Goal: Transaction & Acquisition: Book appointment/travel/reservation

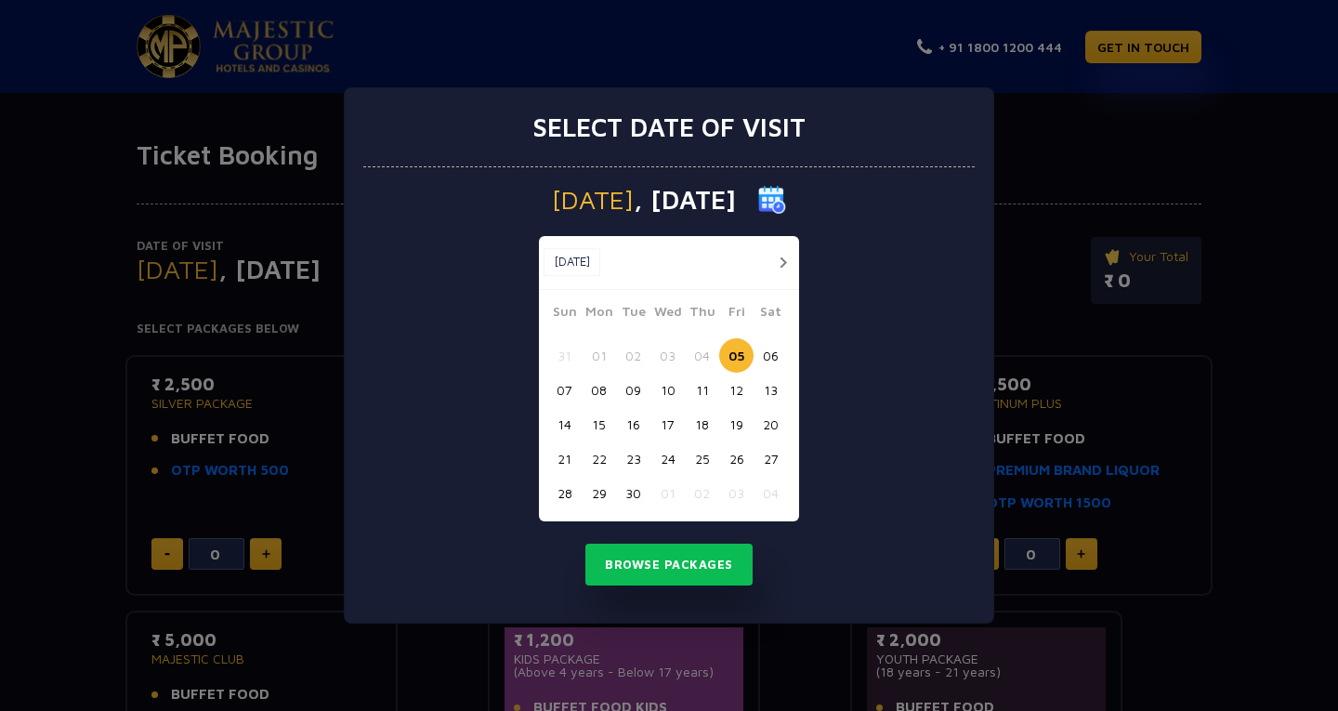
click at [783, 265] on button "button" at bounding box center [782, 262] width 23 height 23
click at [631, 395] on button "07" at bounding box center [633, 390] width 34 height 34
click at [661, 561] on button "Browse Packages" at bounding box center [668, 565] width 167 height 43
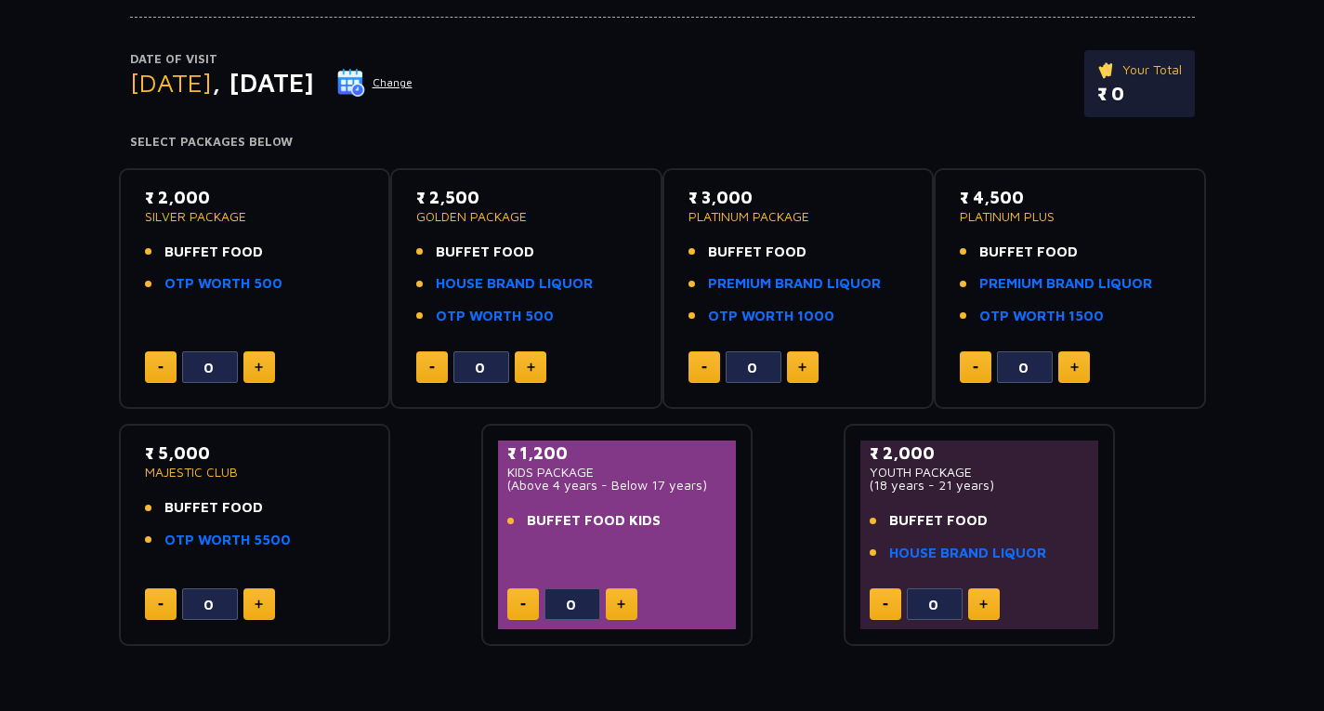
scroll to position [188, 0]
drag, startPoint x: 296, startPoint y: 551, endPoint x: 295, endPoint y: 568, distance: 16.7
click at [295, 568] on div "₹ 5,000 MAJESTIC CLUB BUFFET FOOD OTP WORTH 5500 0" at bounding box center [255, 533] width 239 height 189
drag, startPoint x: 295, startPoint y: 568, endPoint x: 298, endPoint y: 554, distance: 14.2
click at [298, 554] on div "₹ 5,000 MAJESTIC CLUB BUFFET FOOD OTP WORTH 5500 0" at bounding box center [255, 533] width 239 height 189
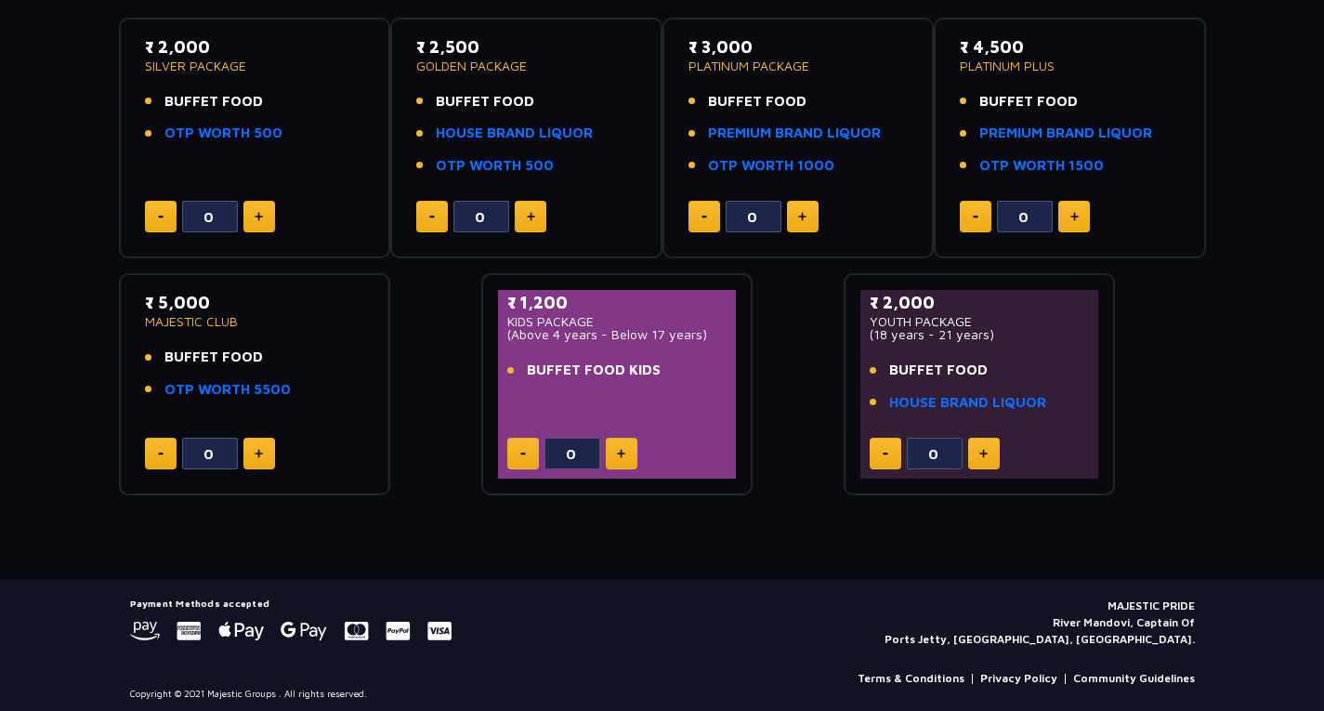
scroll to position [338, 0]
click at [270, 460] on button at bounding box center [259, 453] width 32 height 32
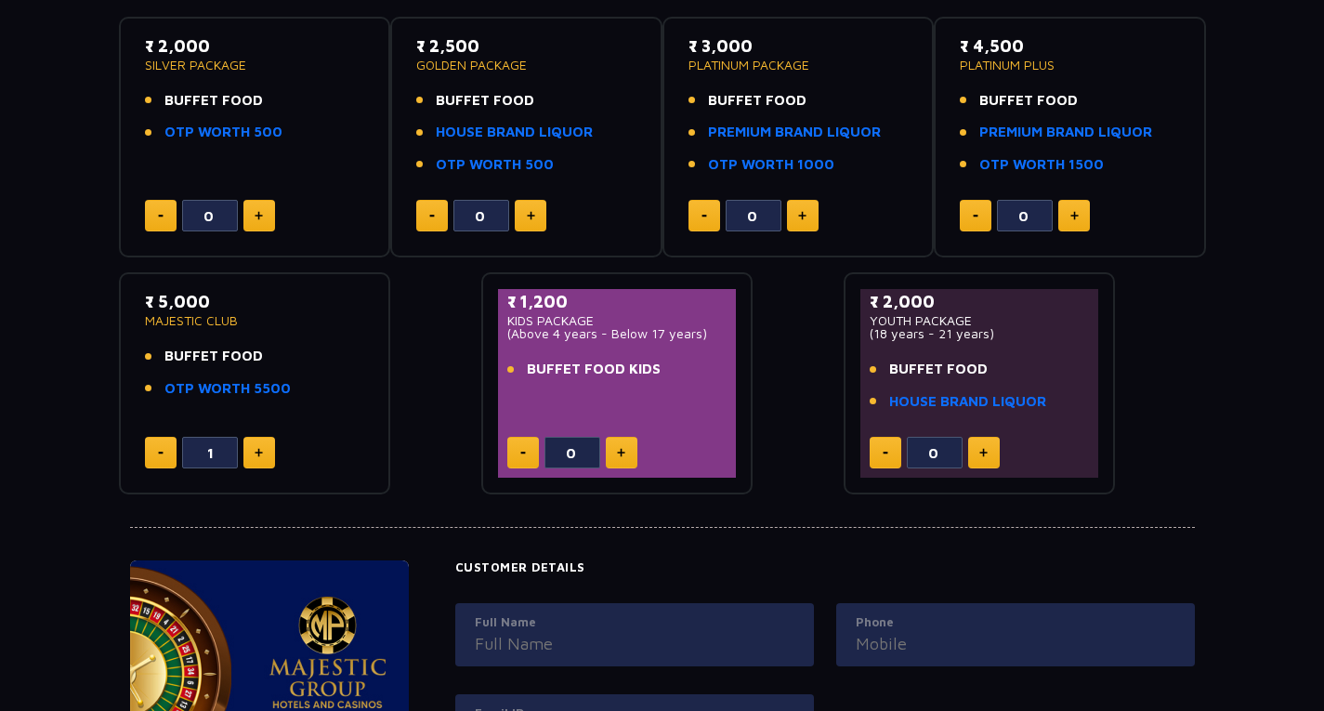
click at [270, 460] on button at bounding box center [259, 453] width 32 height 32
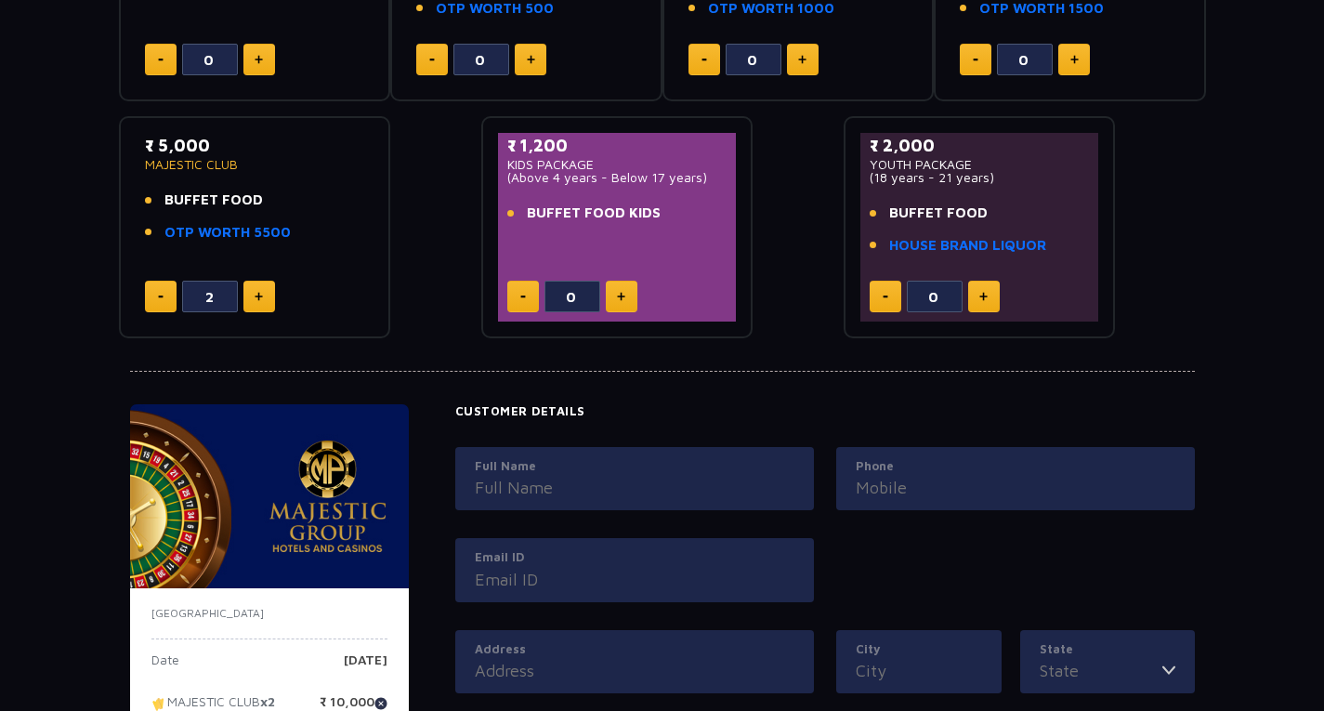
scroll to position [493, 0]
click at [168, 304] on button at bounding box center [161, 298] width 32 height 32
type input "0"
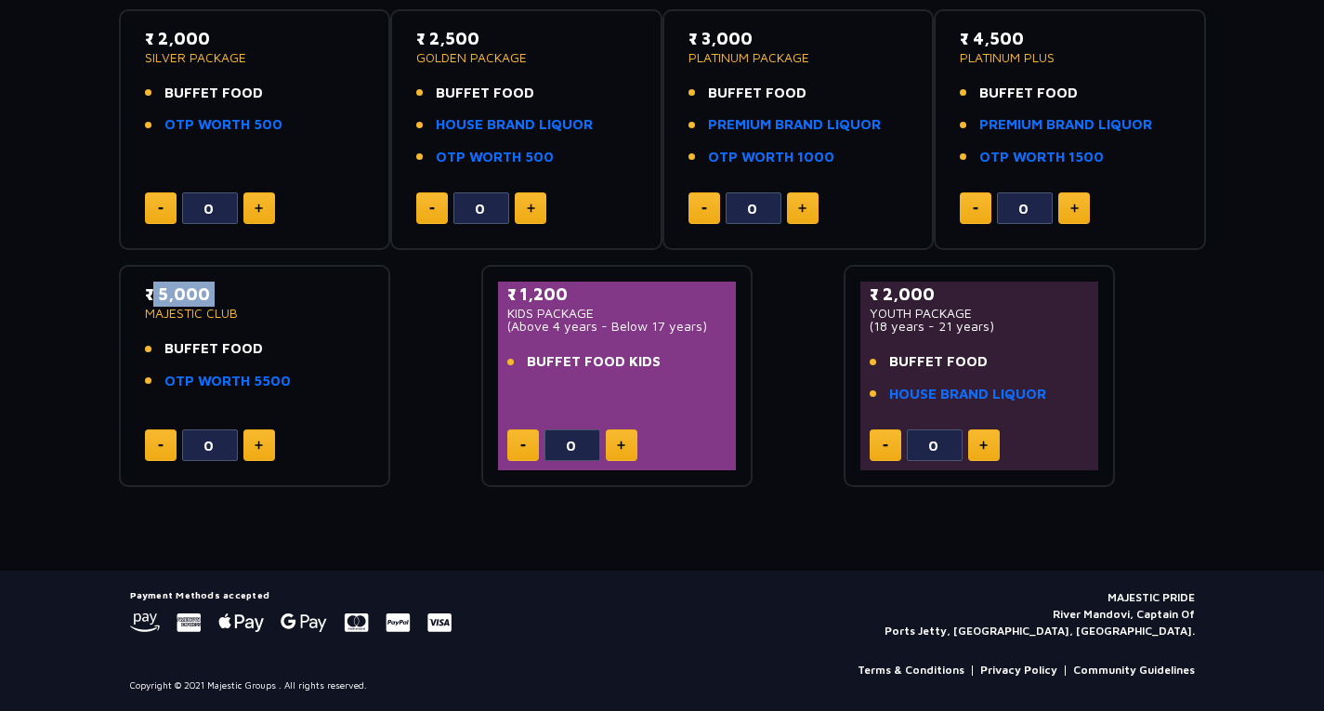
click at [168, 304] on p "₹ 5,000" at bounding box center [255, 294] width 220 height 25
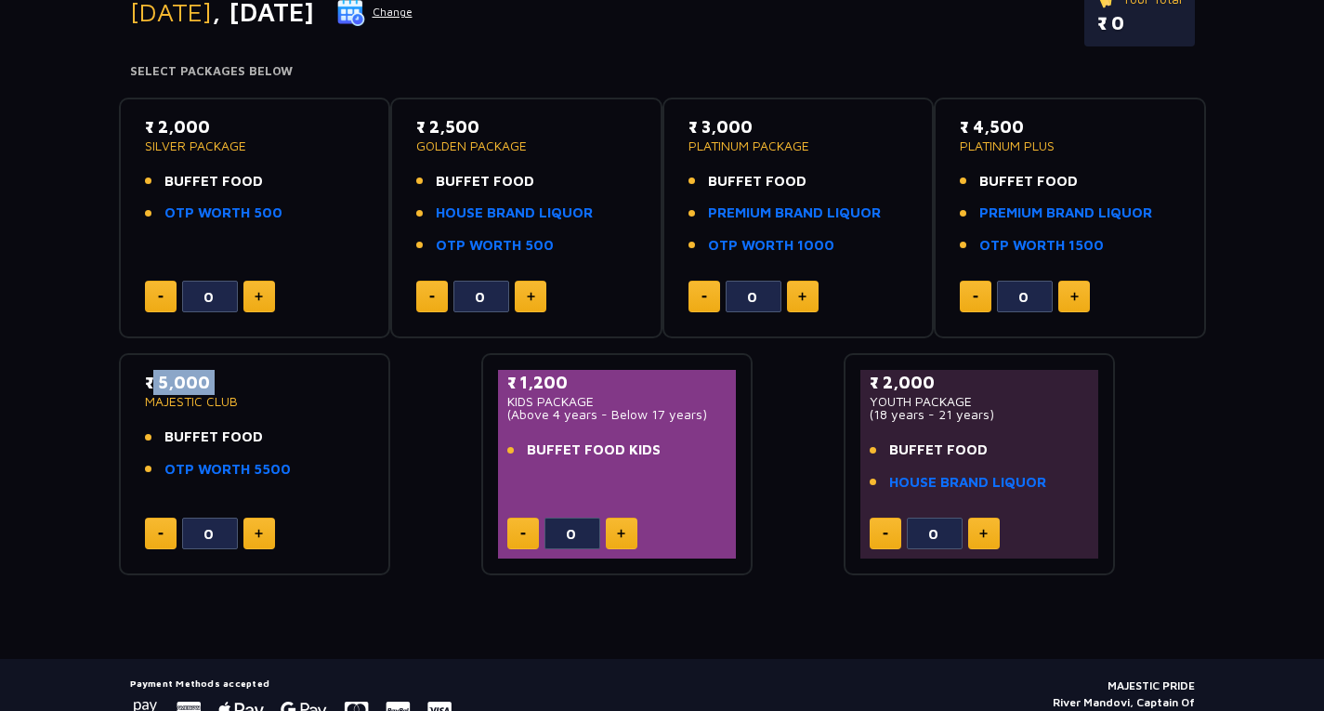
scroll to position [0, 0]
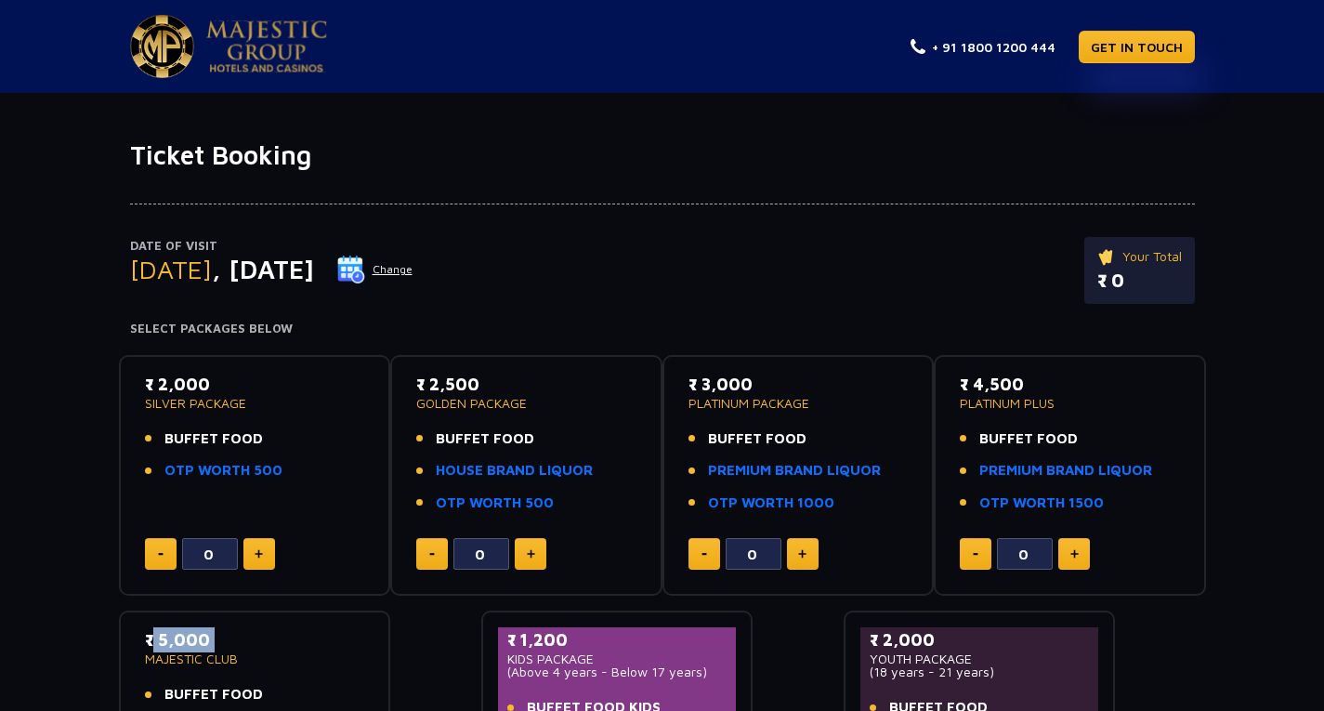
click at [237, 29] on img at bounding box center [266, 46] width 121 height 52
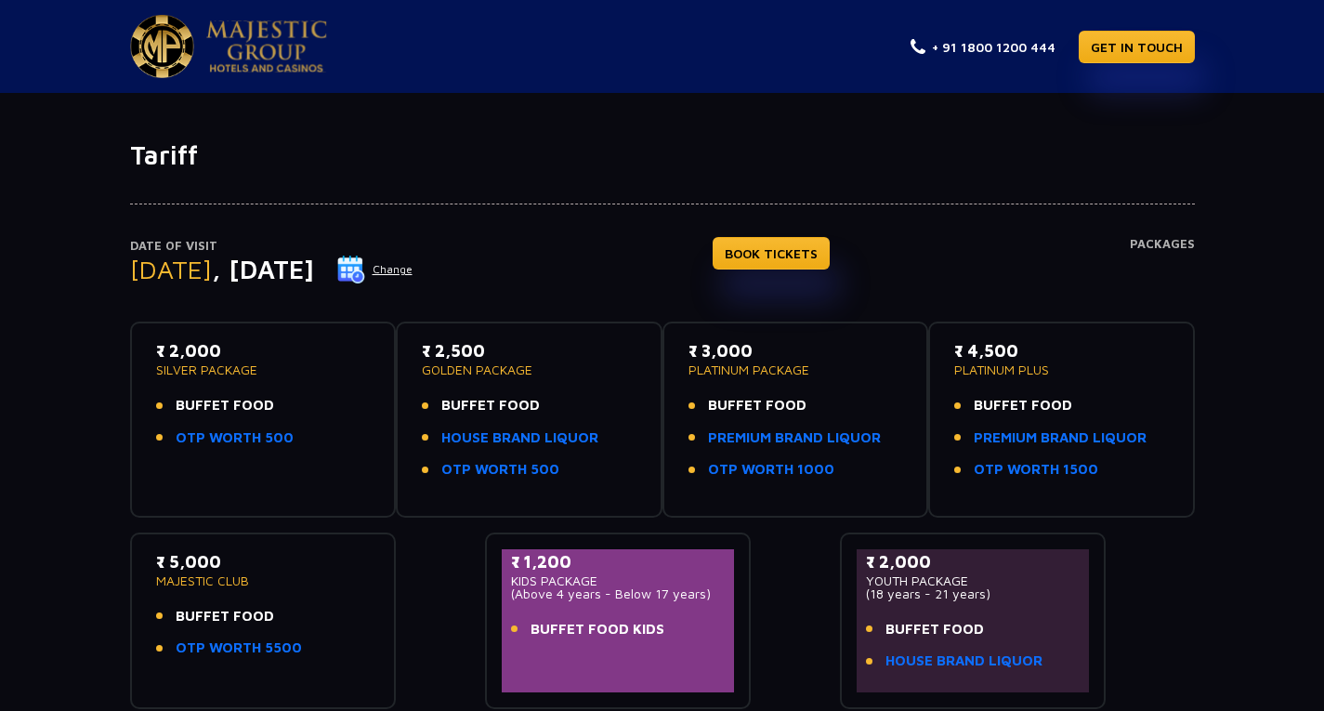
click at [231, 23] on img at bounding box center [266, 46] width 121 height 52
click at [663, 168] on h1 "Tariff" at bounding box center [662, 155] width 1065 height 32
click at [1159, 243] on h4 "Packages" at bounding box center [1162, 270] width 65 height 67
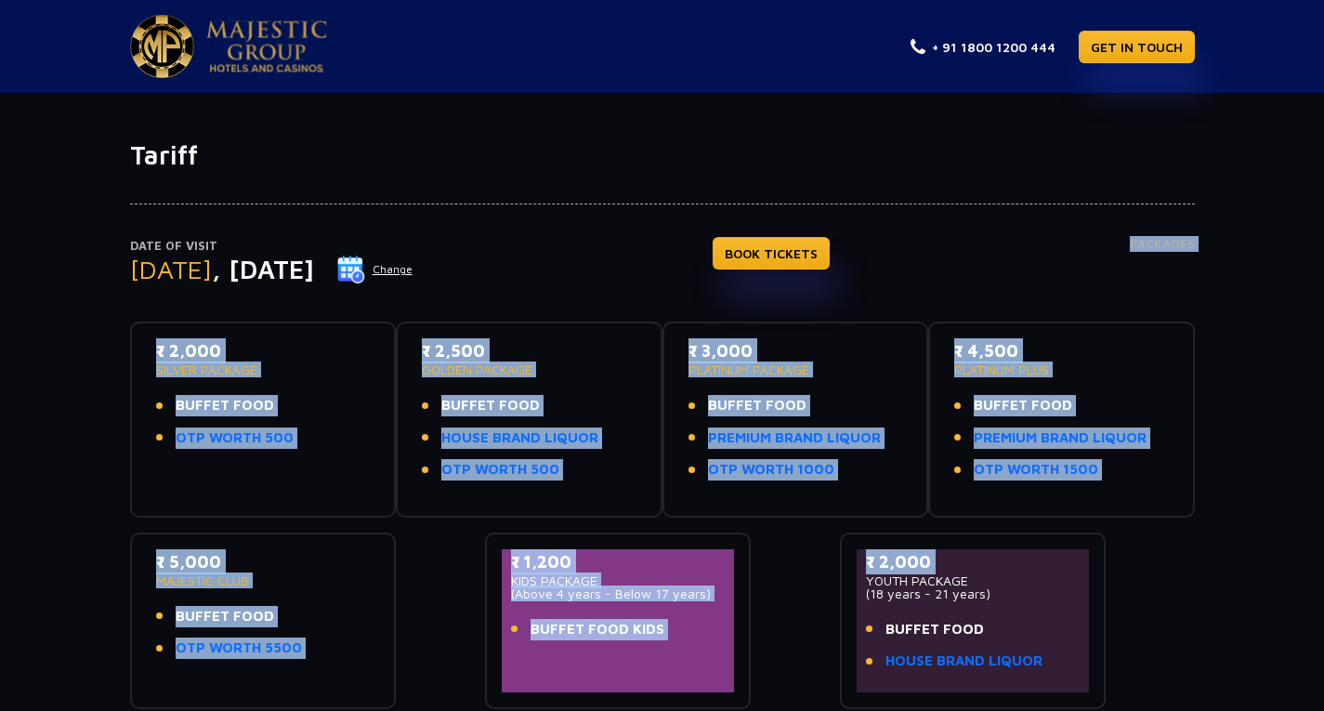
drag, startPoint x: 1159, startPoint y: 243, endPoint x: 1048, endPoint y: 553, distance: 328.6
click at [1048, 553] on div "Date of Visit [DATE] Change BOOK TICKETS Packages ₹ 2,000 SILVER PACKAGE BUFFET…" at bounding box center [662, 440] width 1087 height 538
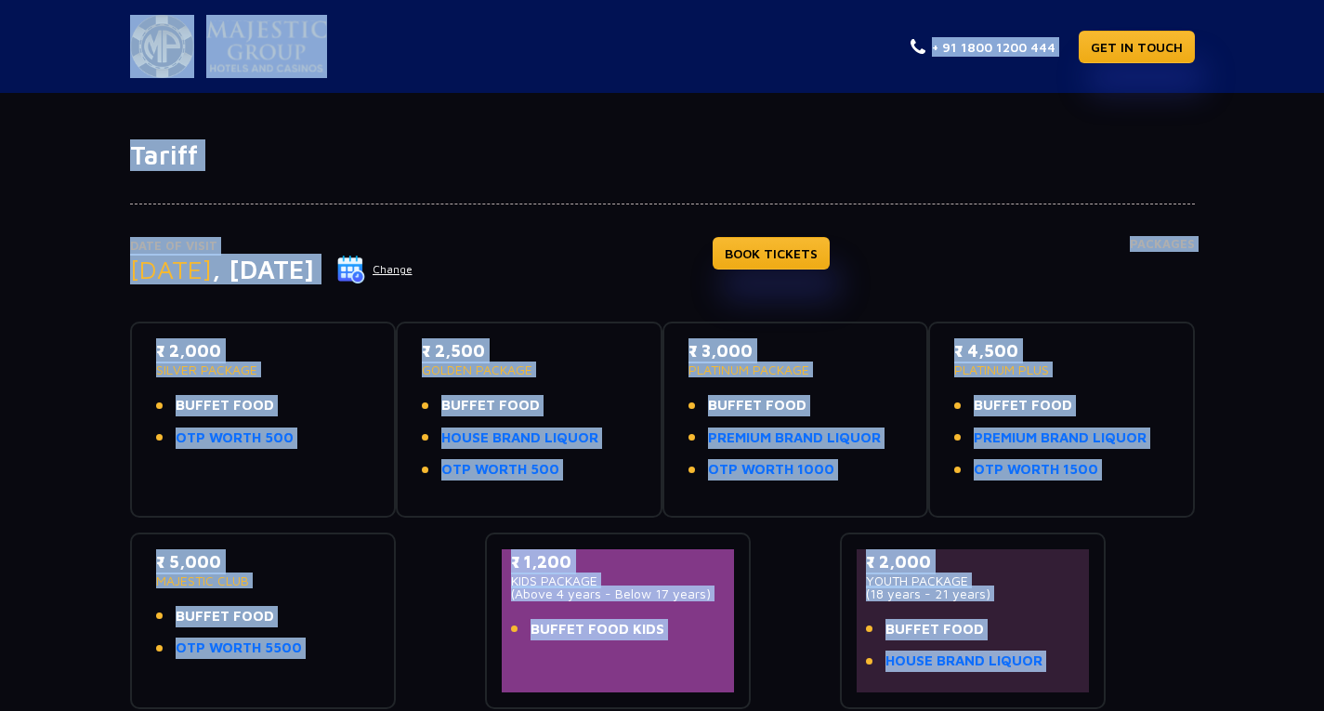
drag, startPoint x: 1212, startPoint y: 634, endPoint x: 214, endPoint y: 65, distance: 1148.5
click at [214, 65] on app-pages "+ 91 1800 1200 444 GET IN TOUCH Tariff Date of Visit [DATE] Change BOOK TICKETS…" at bounding box center [662, 466] width 1324 height 933
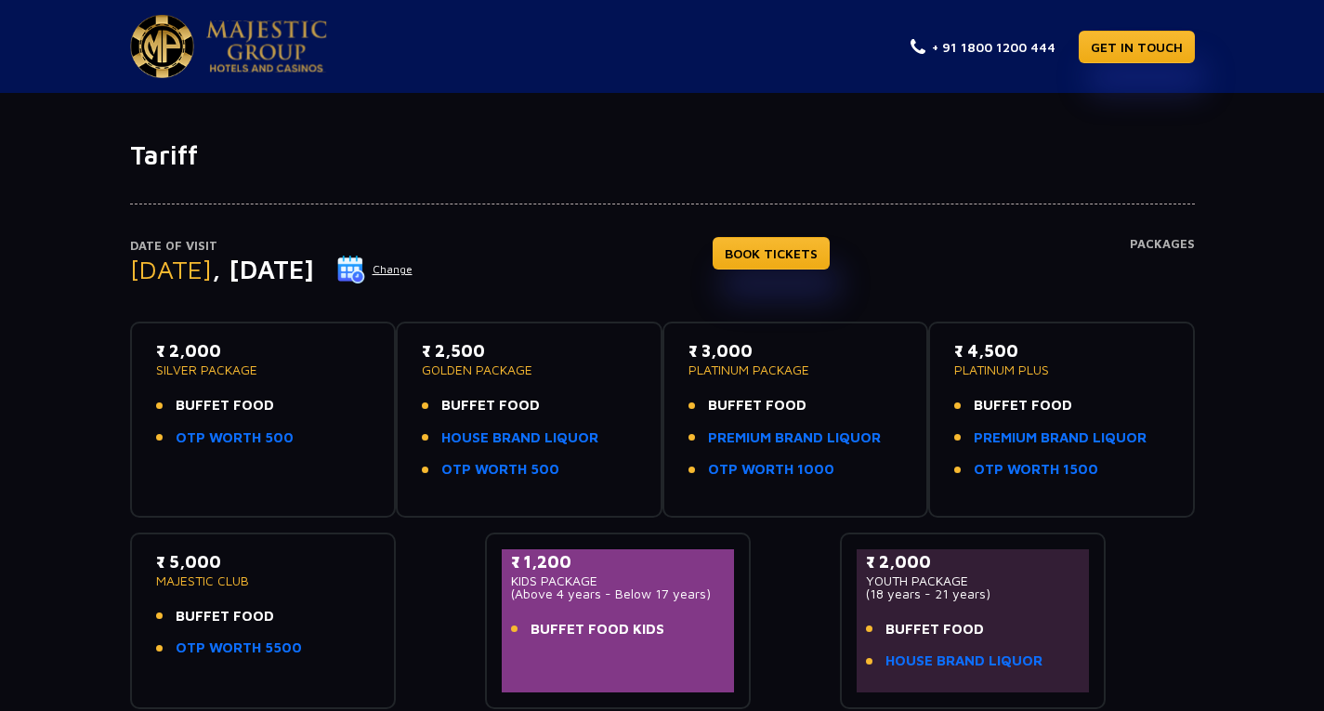
click at [111, 42] on nav "+ 91 1800 1200 444 GET IN TOUCH" at bounding box center [662, 46] width 1324 height 93
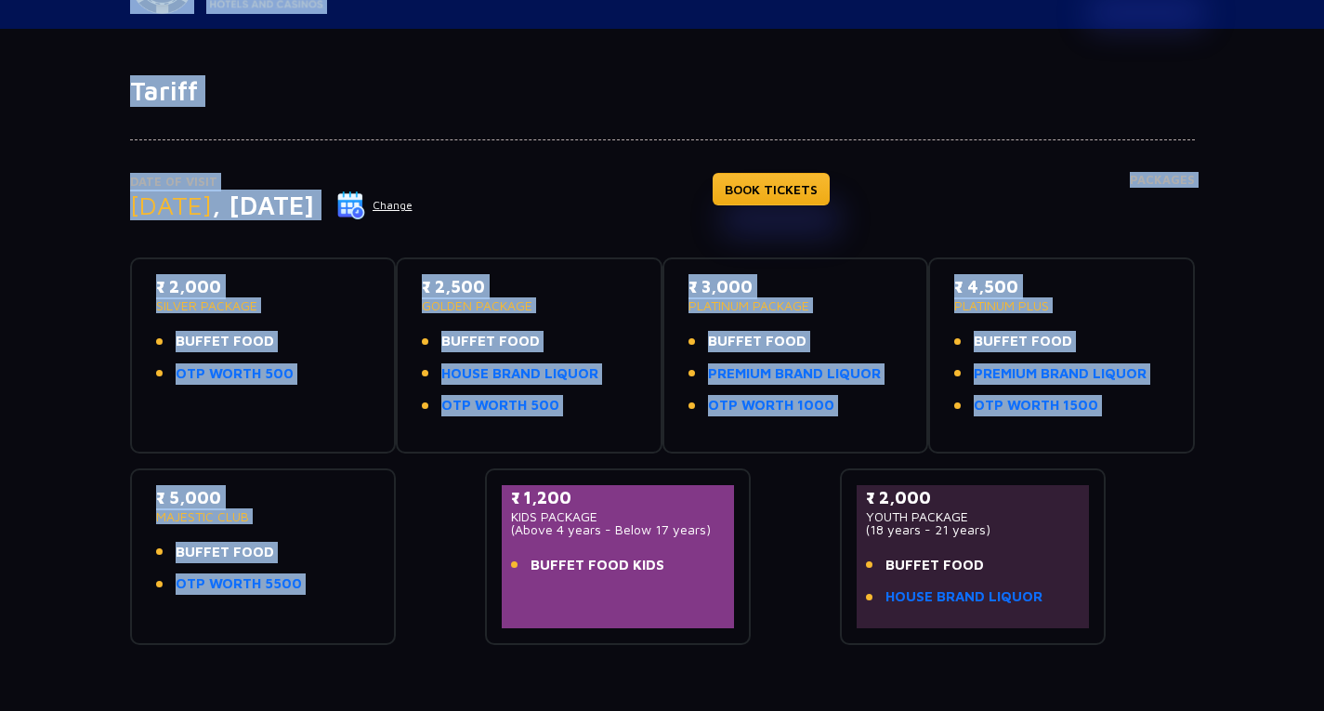
drag, startPoint x: 111, startPoint y: 42, endPoint x: 394, endPoint y: 723, distance: 737.3
click at [394, 710] on html "+ 91 1800 1200 444 GET IN TOUCH Tariff Date of Visit [DATE] Change BOOK TICKETS…" at bounding box center [662, 402] width 1324 height 933
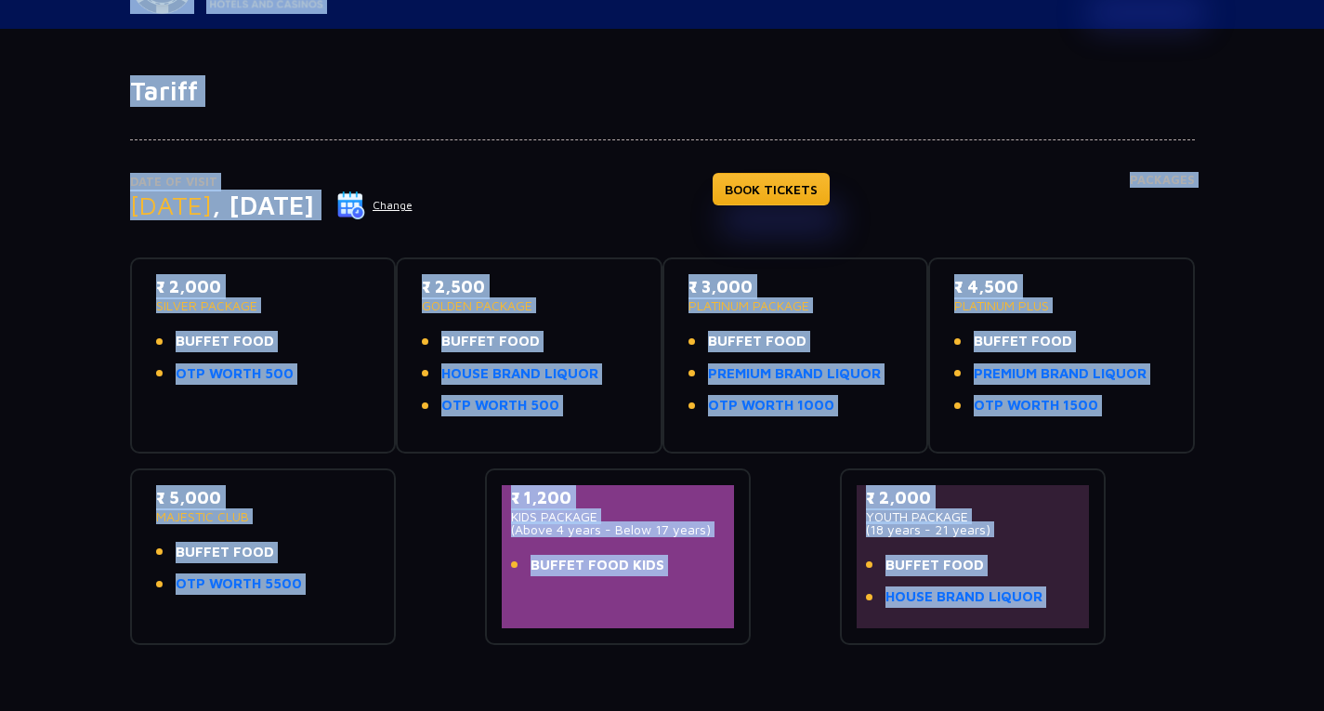
scroll to position [82, 0]
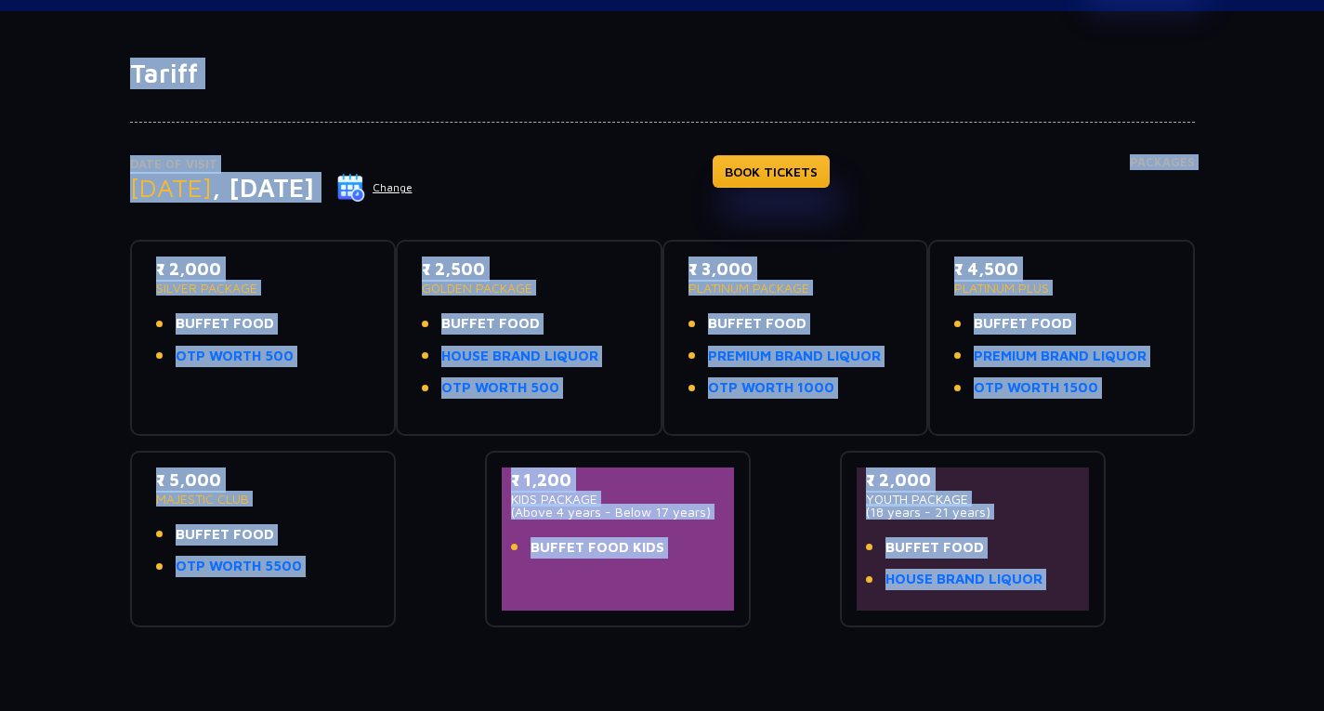
click at [653, 201] on div "Date of Visit [DATE] Change BOOK TICKETS Packages" at bounding box center [662, 197] width 1065 height 85
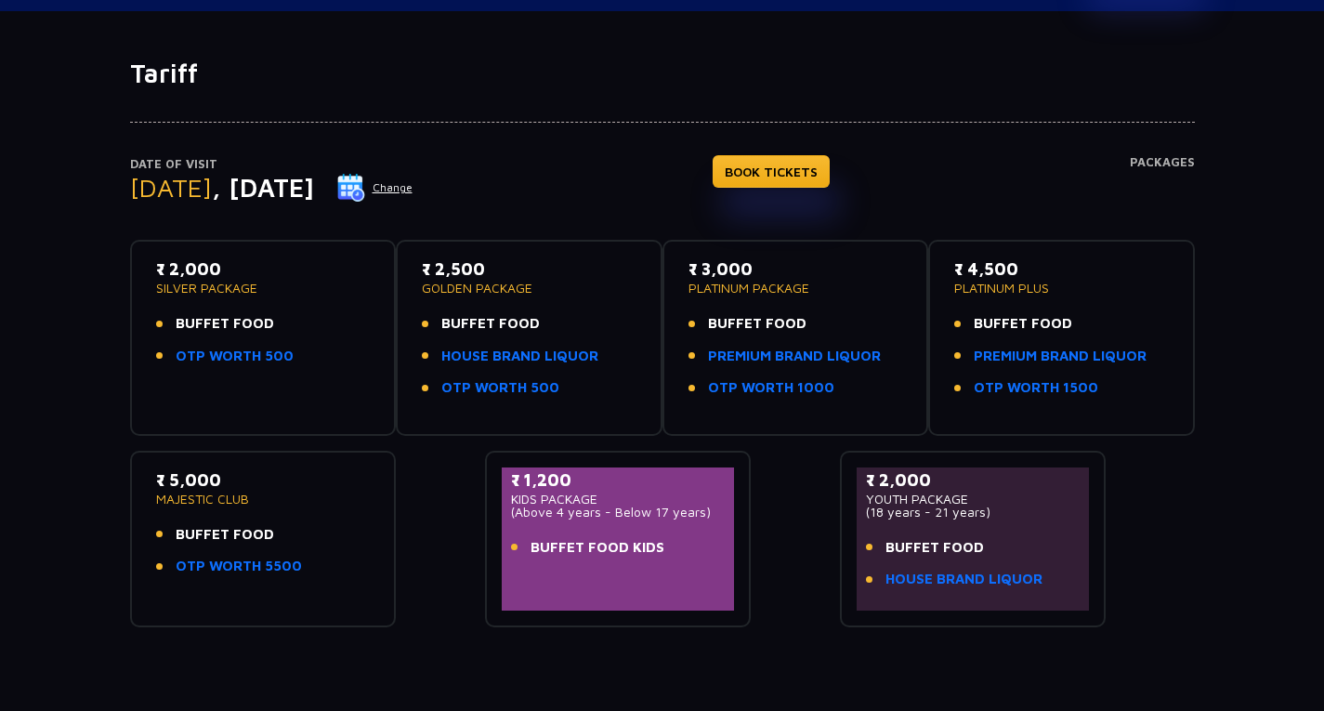
scroll to position [0, 0]
